Goal: Navigation & Orientation: Go to known website

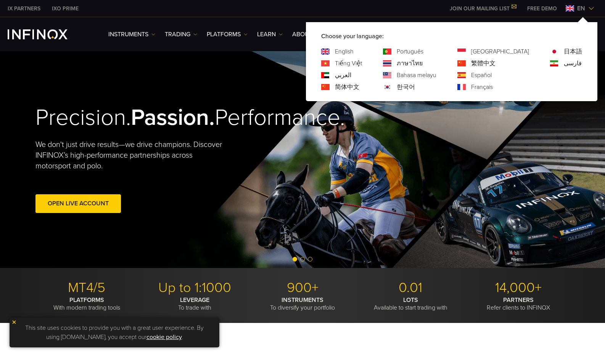
click at [415, 87] on link "한국어" at bounding box center [406, 86] width 18 height 9
